Goal: Task Accomplishment & Management: Use online tool/utility

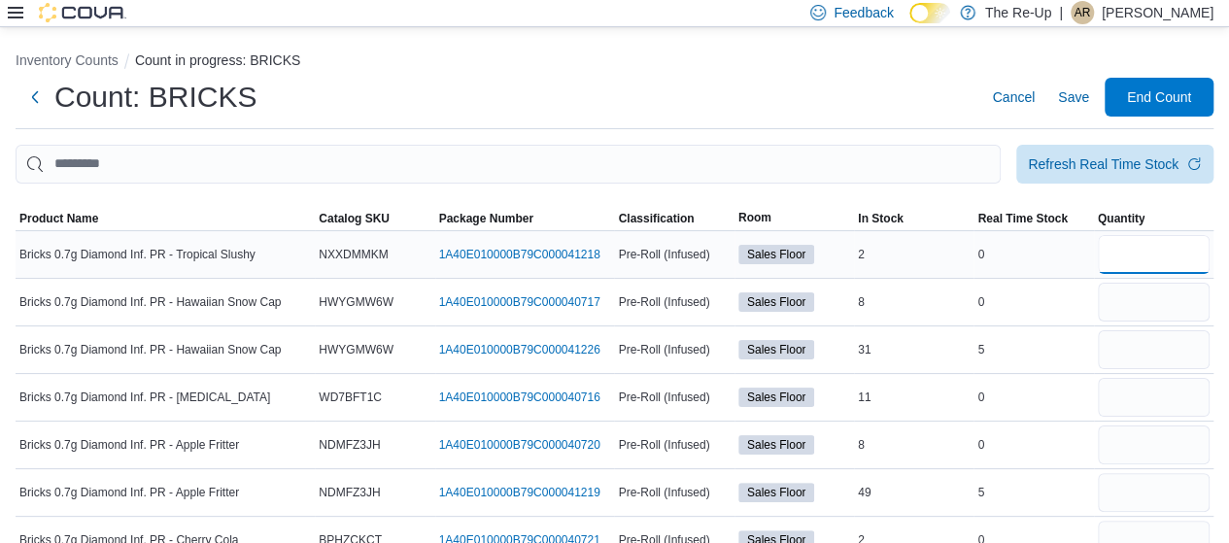
click at [1129, 251] on input "number" at bounding box center [1154, 254] width 112 height 39
type input "*"
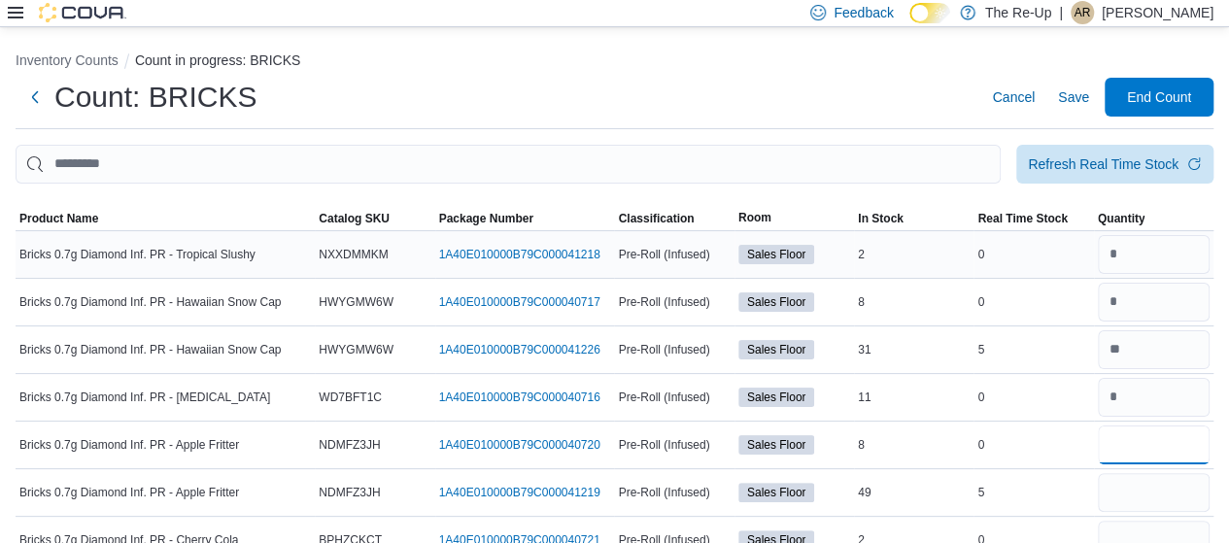
type input "*"
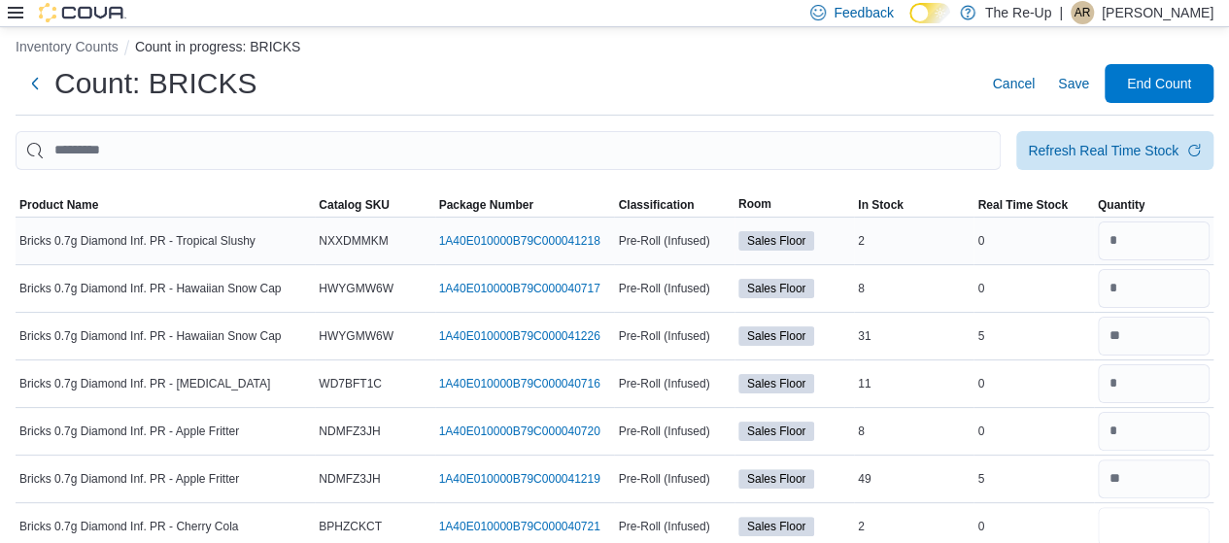
type input "*"
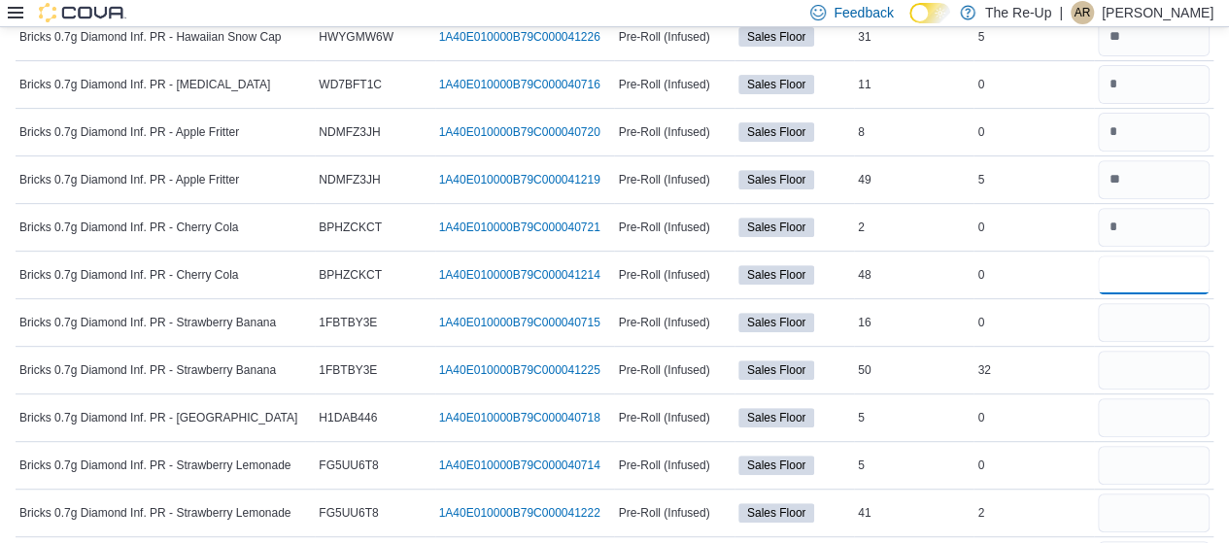
type input "**"
type input "*"
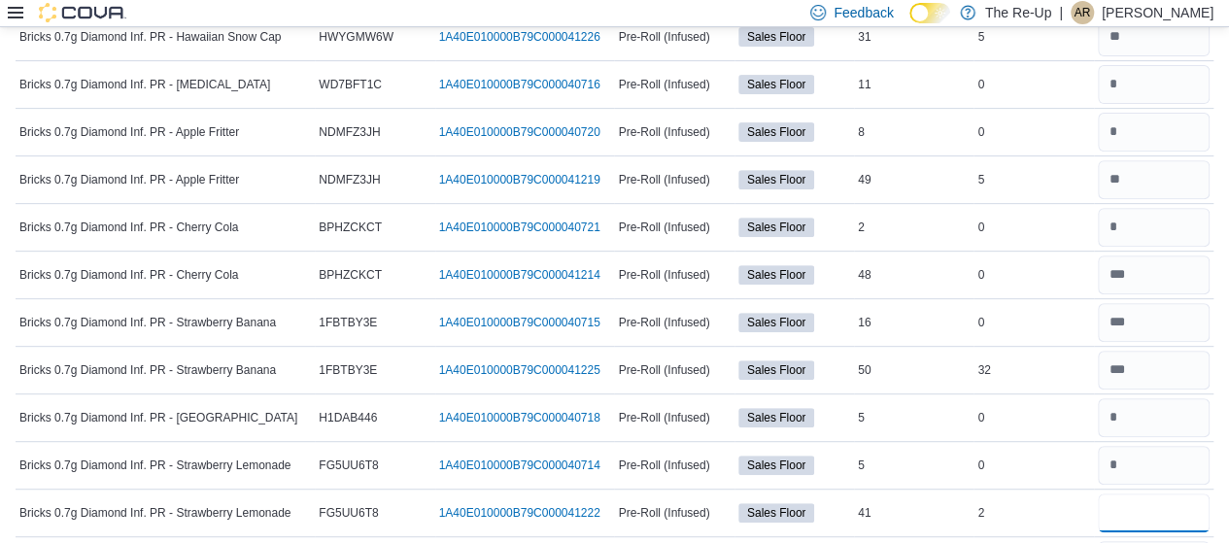
type input "*"
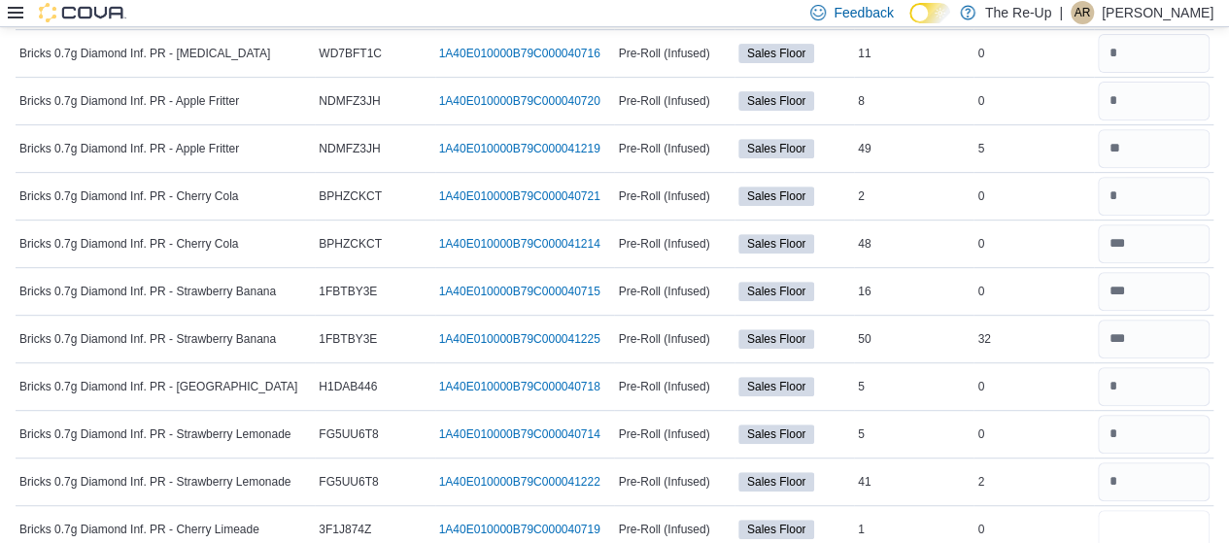
type input "*"
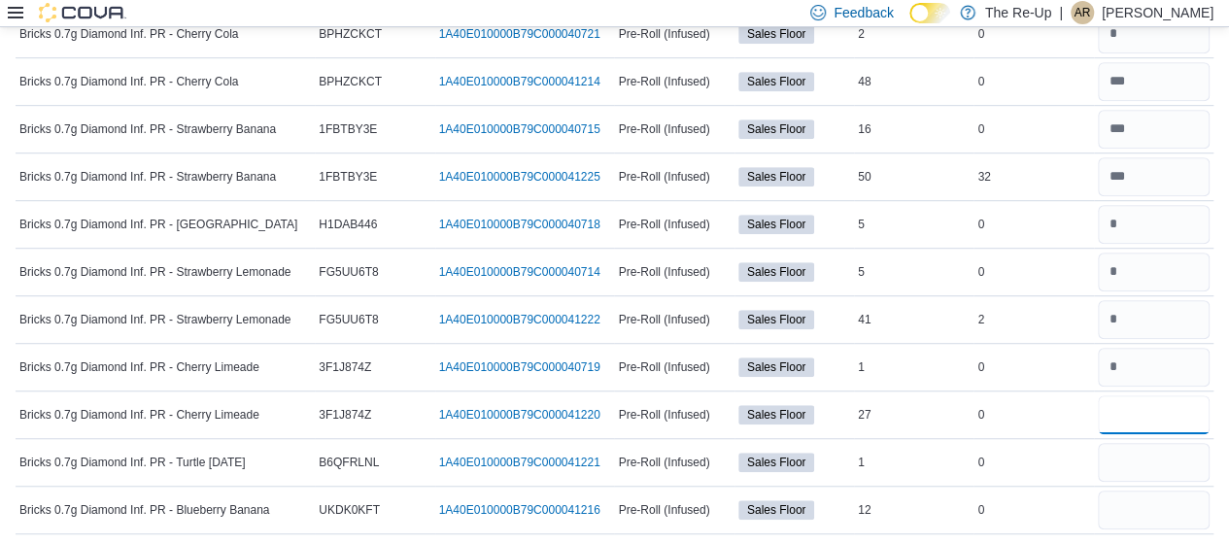
type input "*"
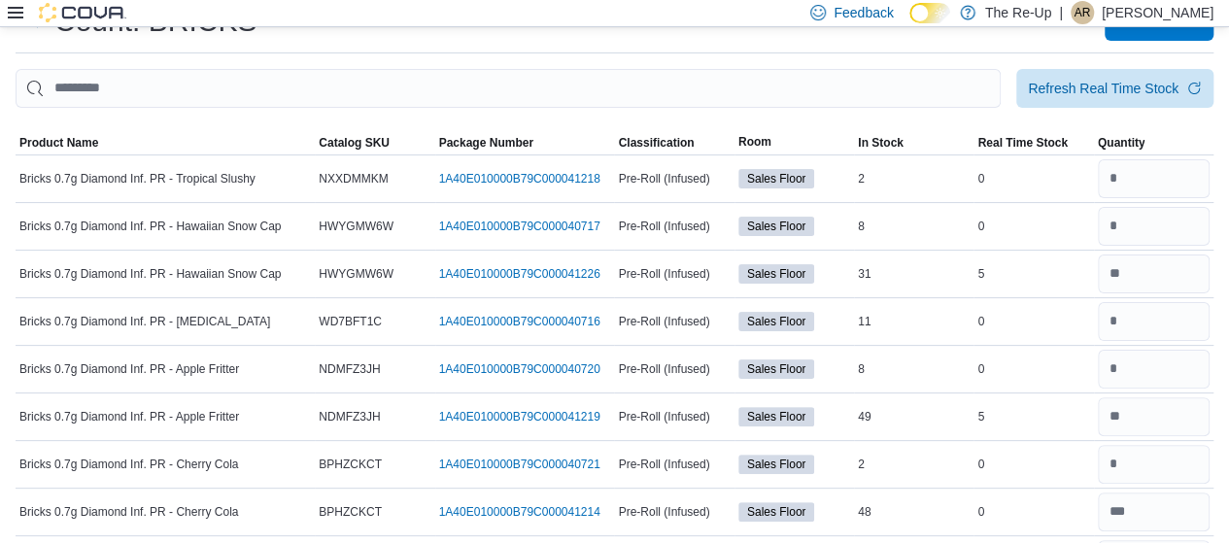
scroll to position [0, 0]
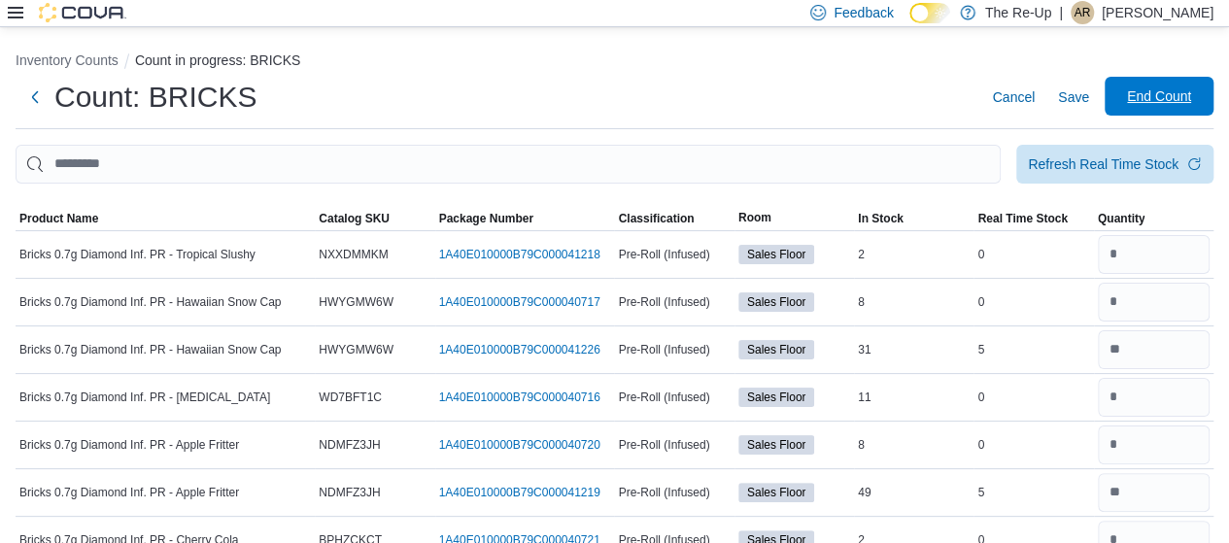
click at [1158, 93] on span "End Count" at bounding box center [1159, 95] width 64 height 19
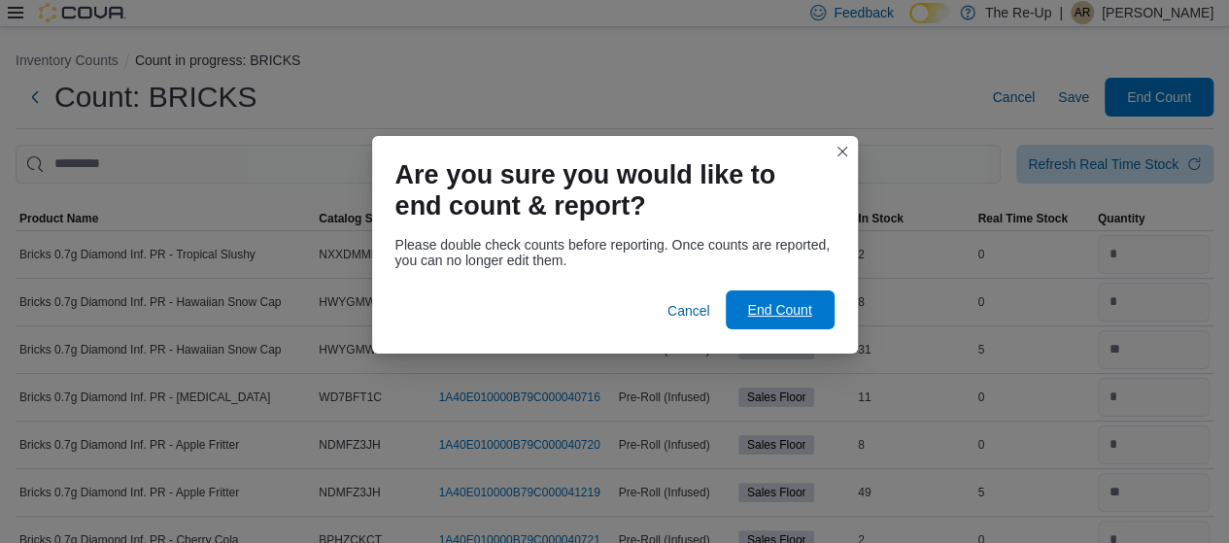
click at [790, 315] on span "End Count" at bounding box center [779, 309] width 64 height 19
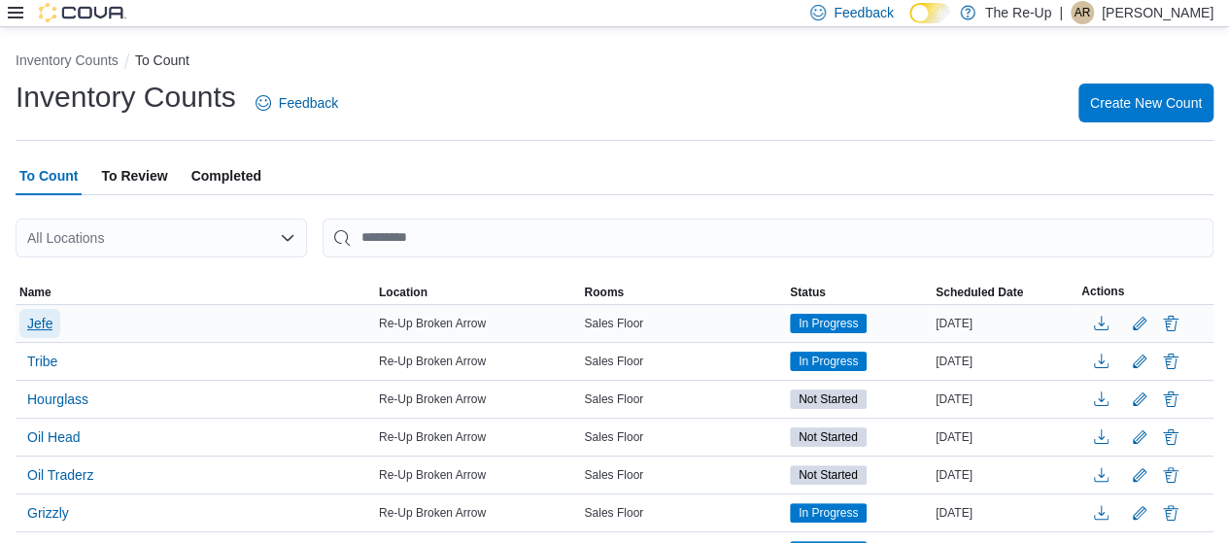
click at [43, 314] on span "Jefe" at bounding box center [39, 323] width 25 height 19
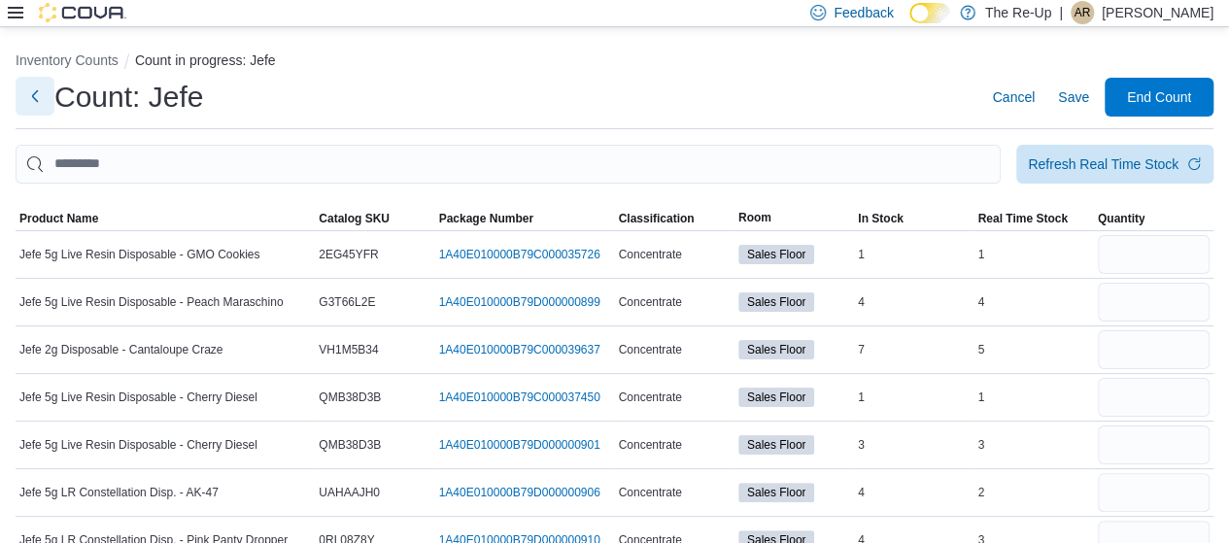
click at [27, 102] on button "Next" at bounding box center [35, 96] width 39 height 39
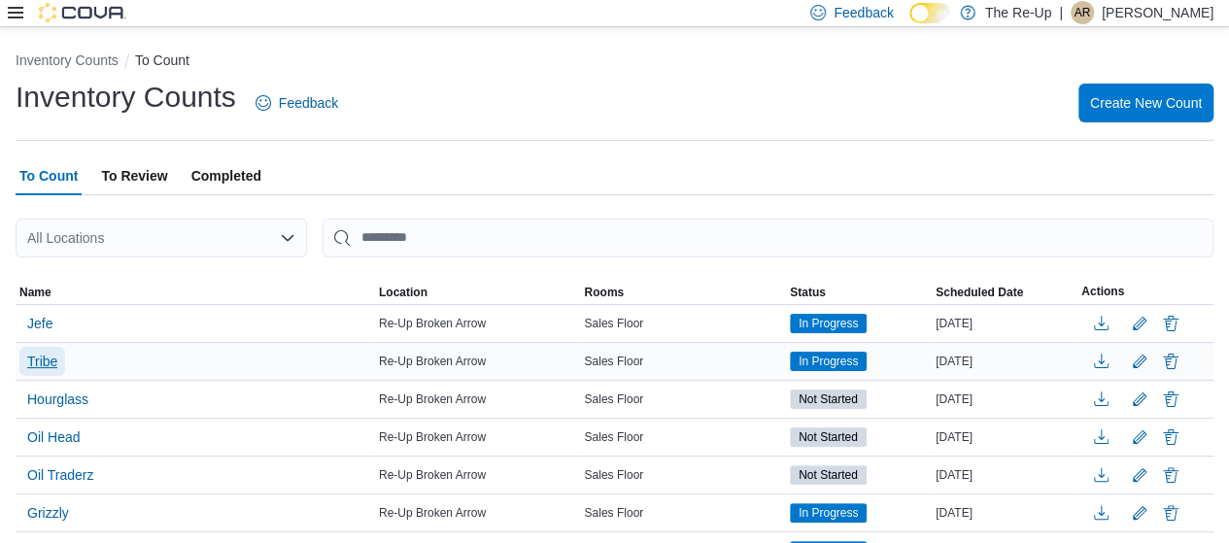
click at [34, 359] on span "Tribe" at bounding box center [42, 361] width 30 height 19
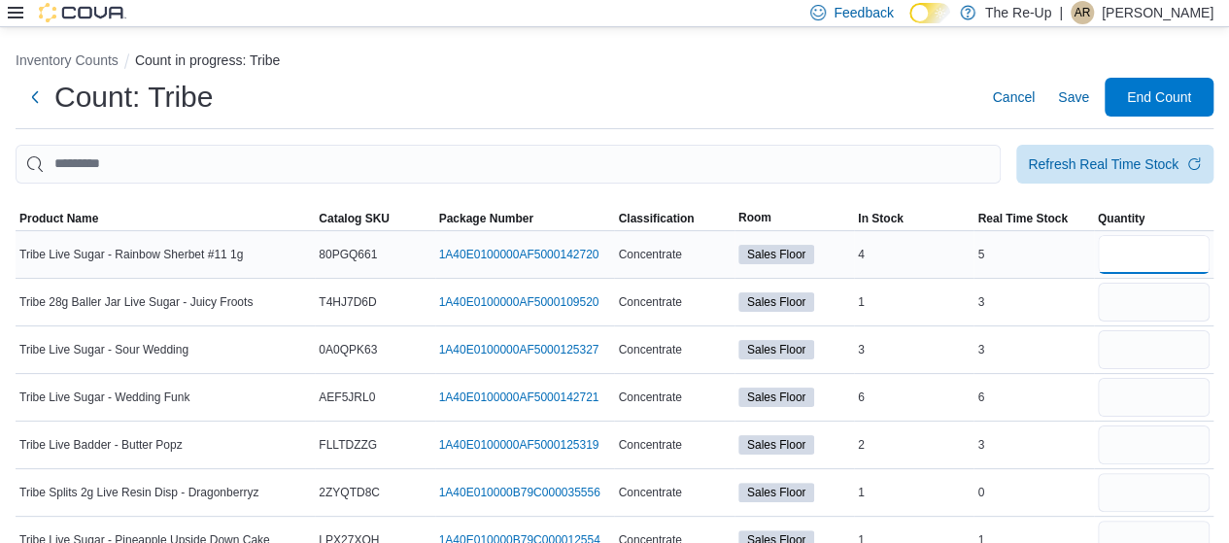
click at [1165, 259] on input "number" at bounding box center [1154, 254] width 112 height 39
type input "*"
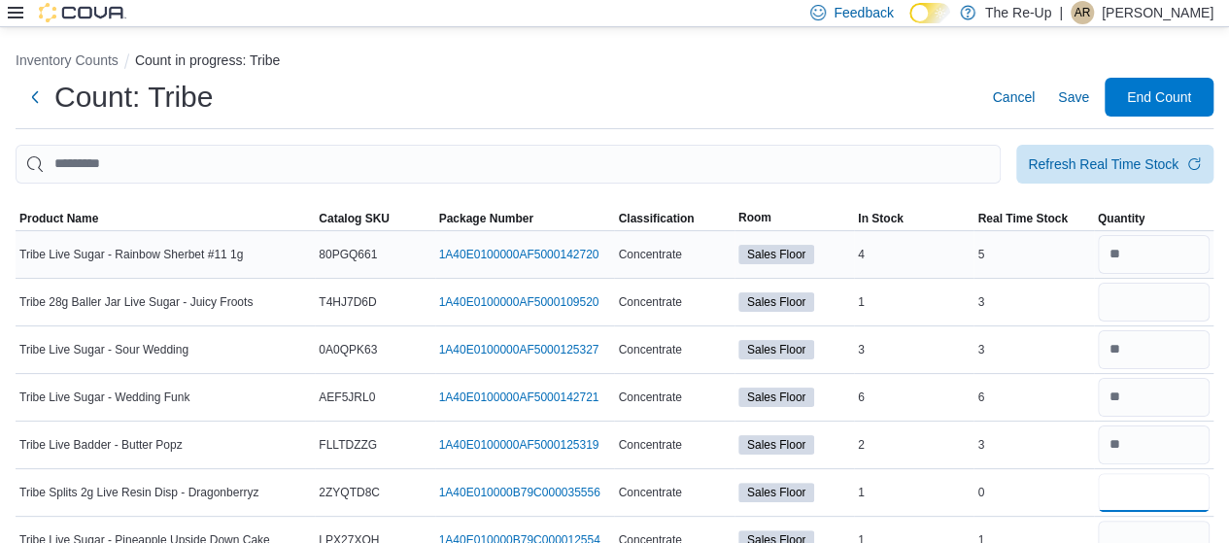
type input "*"
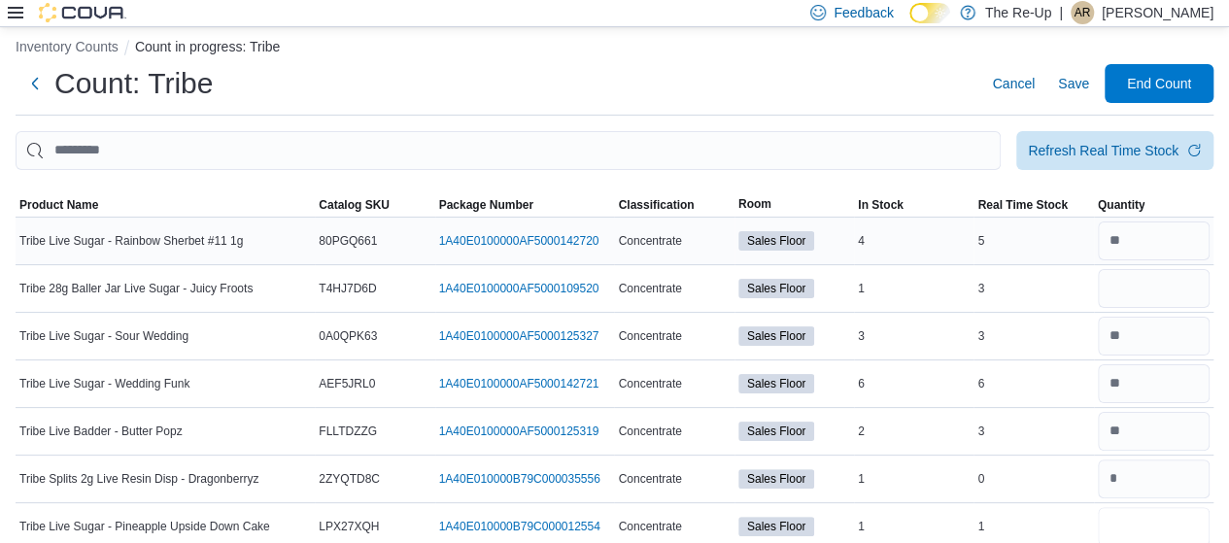
type input "*"
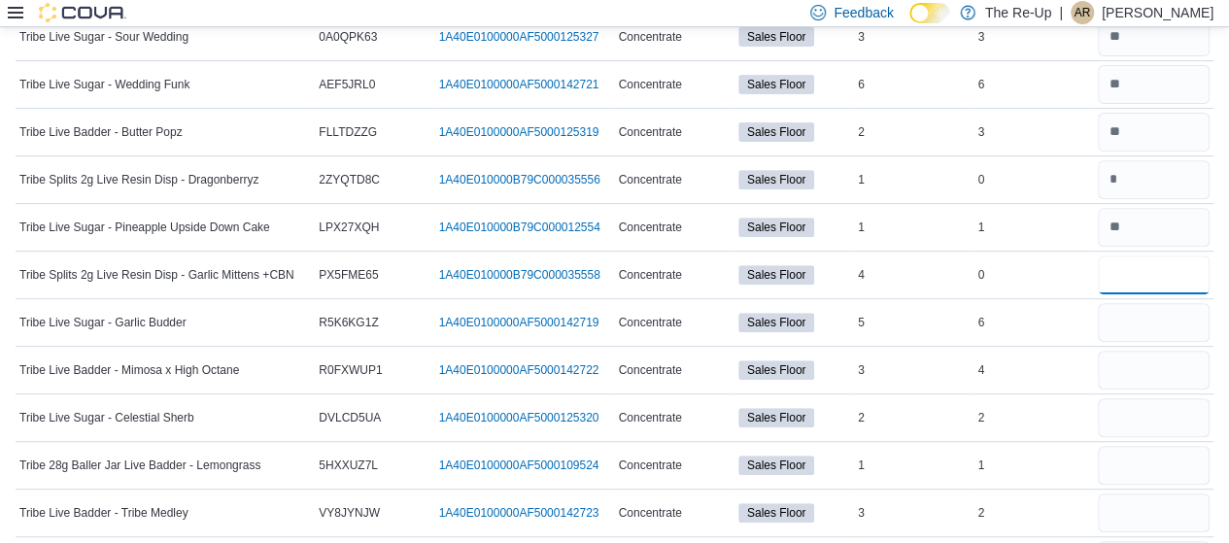
type input "*"
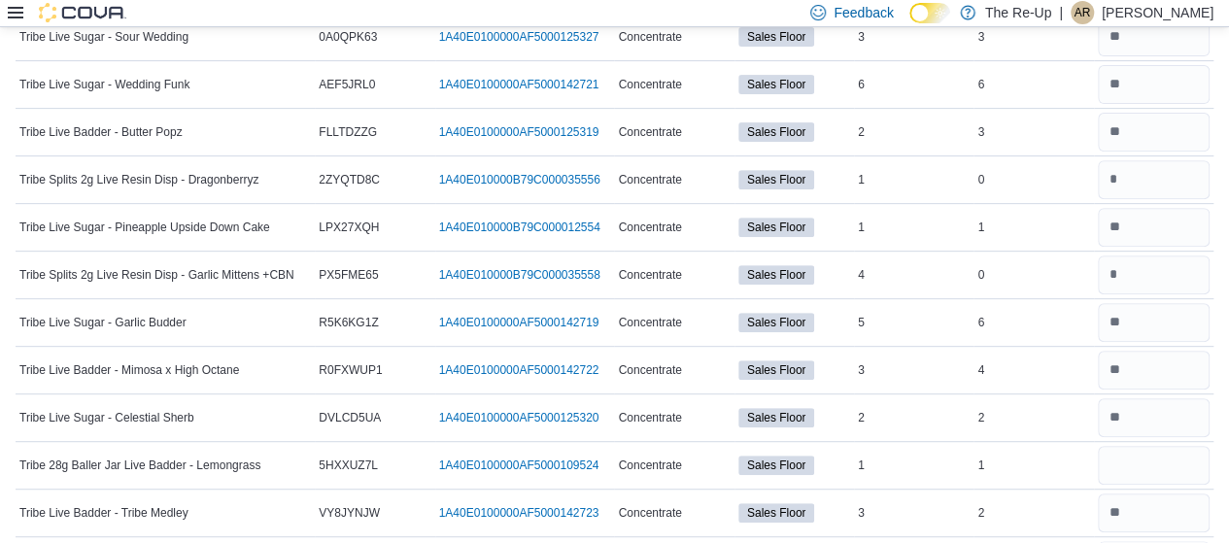
scroll to position [344, 0]
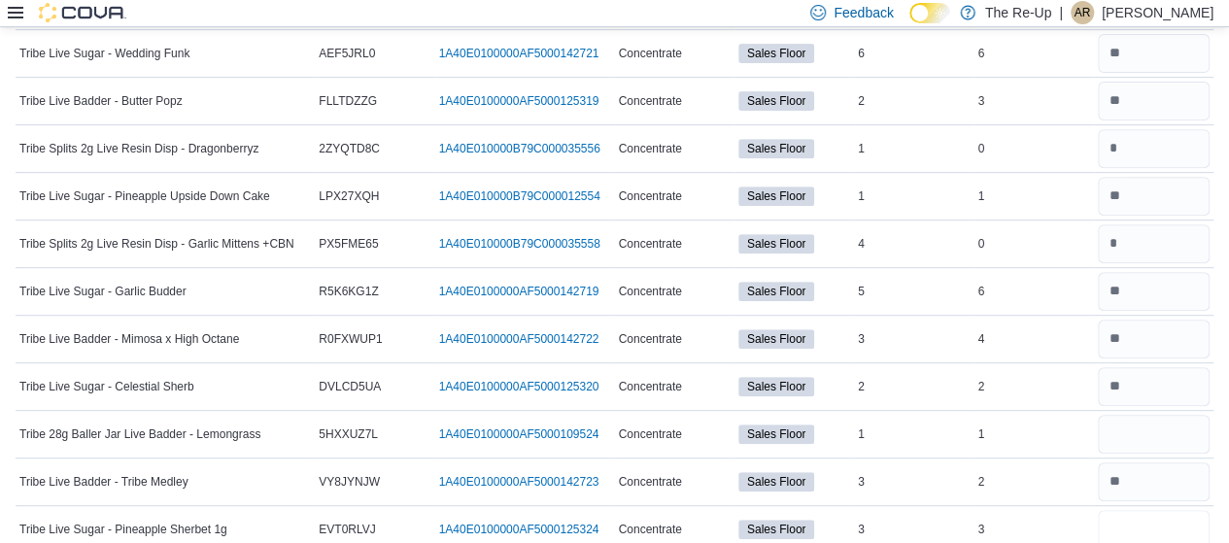
type input "*"
click at [1130, 421] on input "number" at bounding box center [1154, 434] width 112 height 39
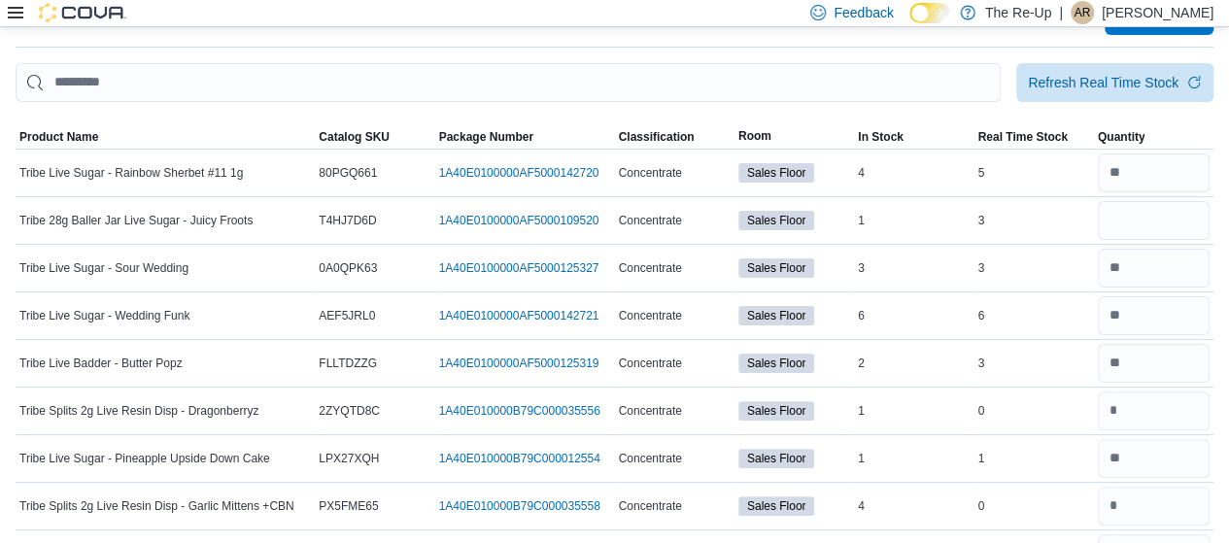
scroll to position [70, 0]
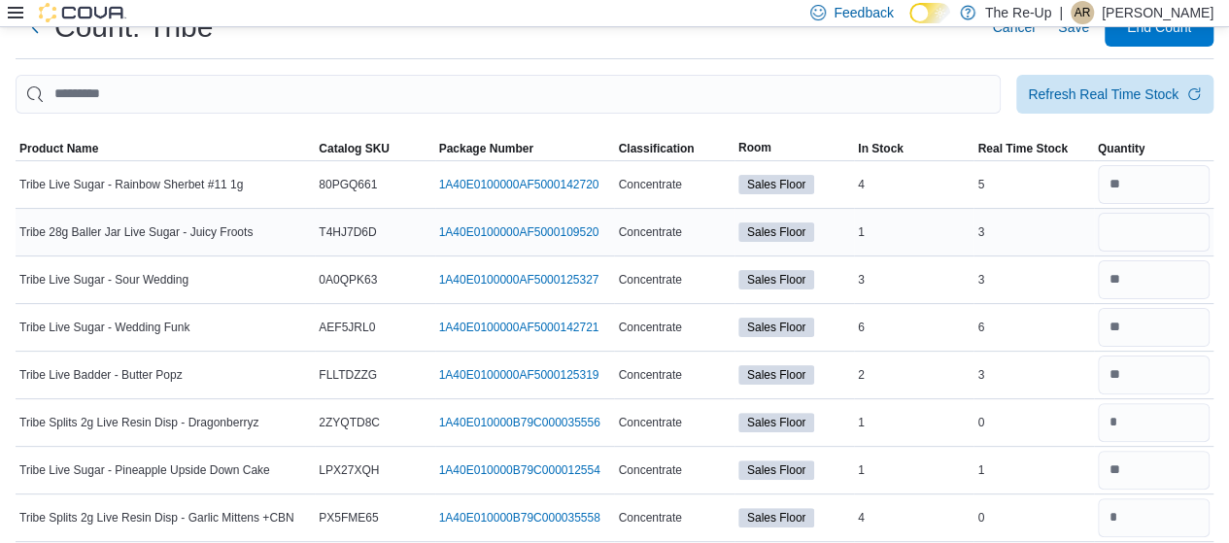
type input "*"
click at [1146, 234] on input "number" at bounding box center [1154, 232] width 112 height 39
type input "*"
click at [1163, 36] on span "End Count" at bounding box center [1158, 26] width 85 height 39
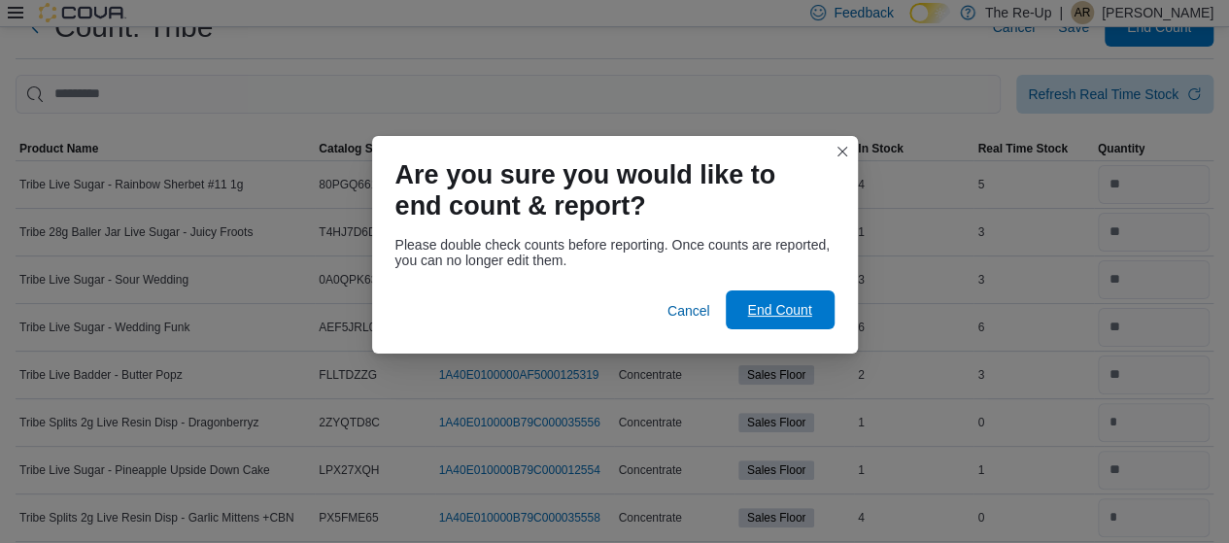
click at [768, 322] on span "End Count" at bounding box center [779, 309] width 85 height 39
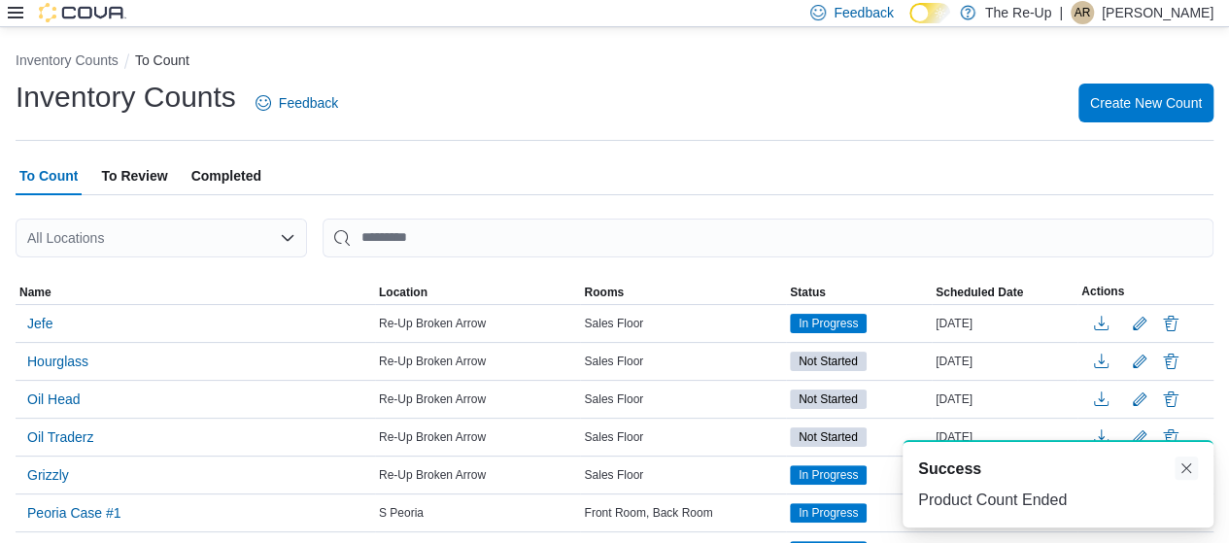
click at [1179, 471] on button "Dismiss toast" at bounding box center [1185, 468] width 23 height 23
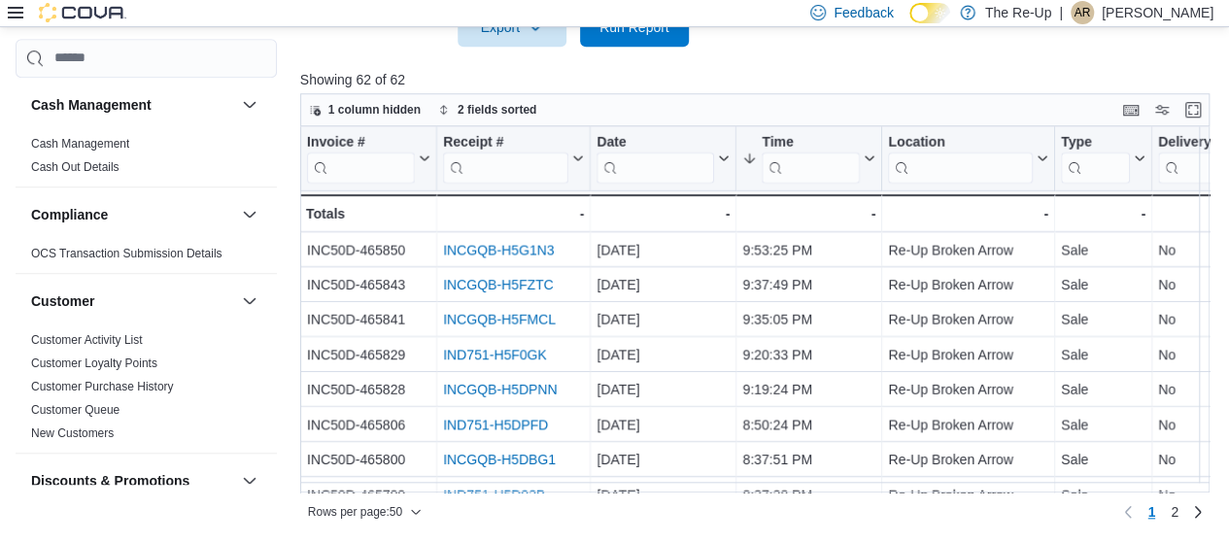
scroll to position [675, 0]
click at [140, 61] on input "search" at bounding box center [146, 58] width 261 height 39
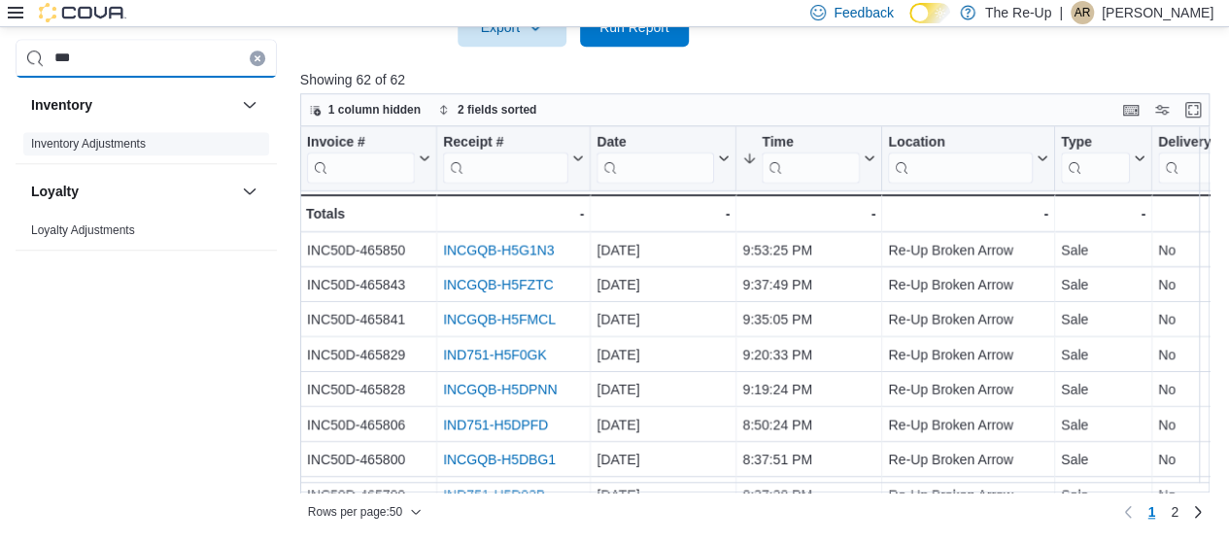
type input "***"
click at [132, 138] on span "Inventory Adjustments" at bounding box center [146, 143] width 246 height 23
click at [132, 138] on link "Inventory Adjustments" at bounding box center [88, 144] width 115 height 14
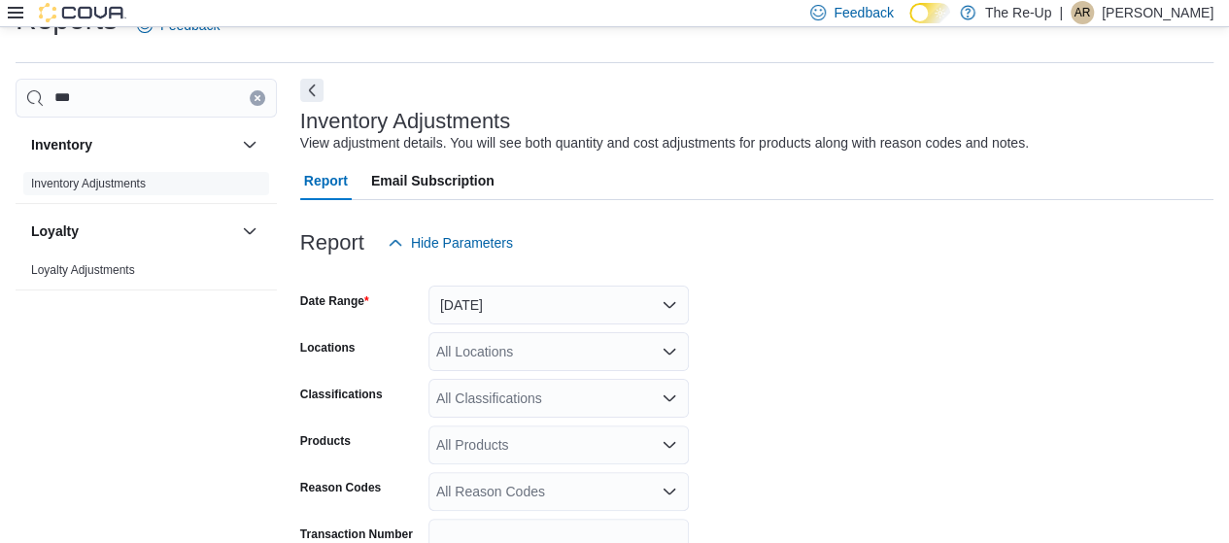
scroll to position [45, 0]
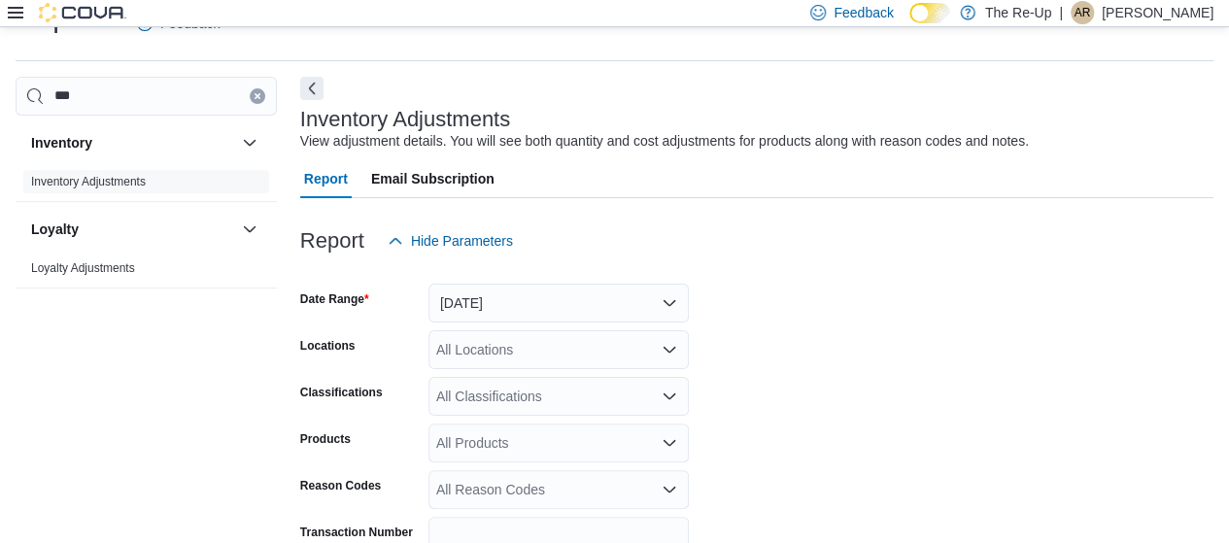
click at [8, 9] on icon at bounding box center [16, 13] width 16 height 16
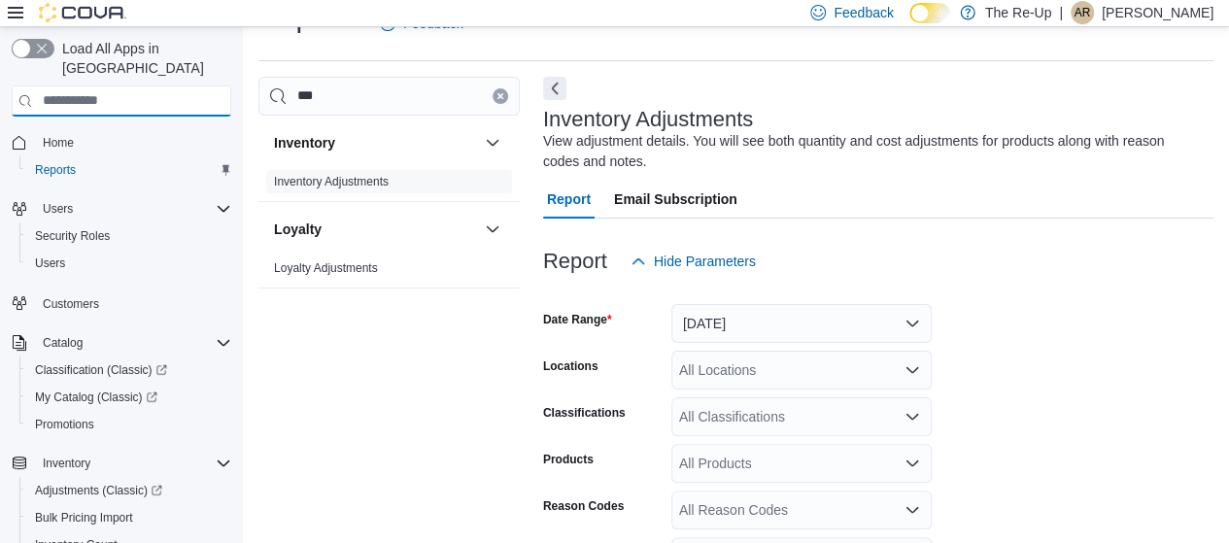
click at [80, 85] on input "search" at bounding box center [122, 100] width 220 height 31
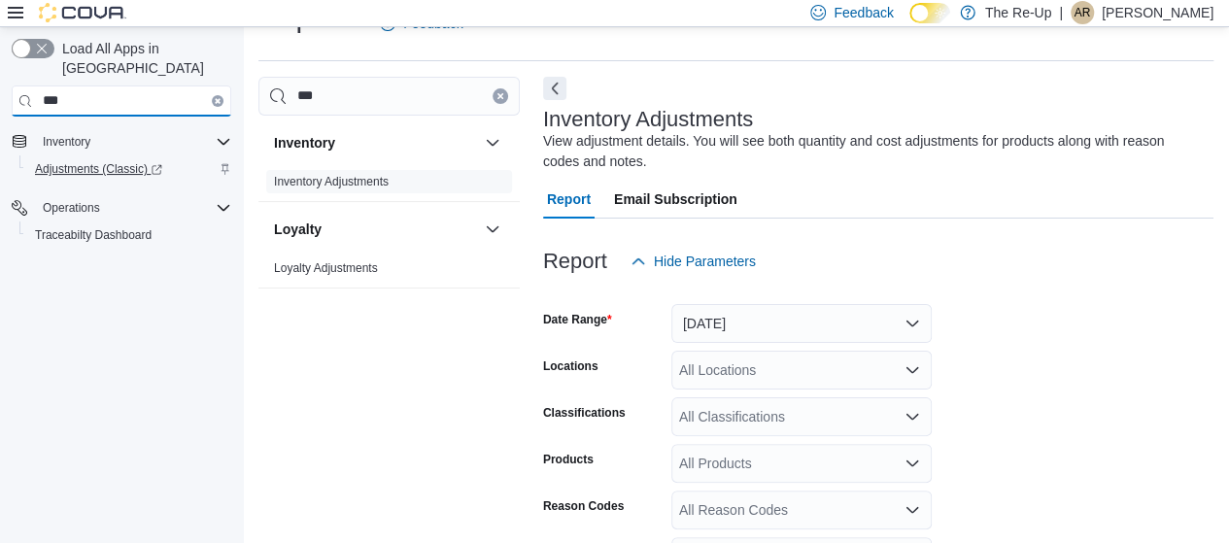
type input "***"
click at [111, 161] on span "Adjustments (Classic)" at bounding box center [98, 169] width 127 height 16
